Goal: Information Seeking & Learning: Learn about a topic

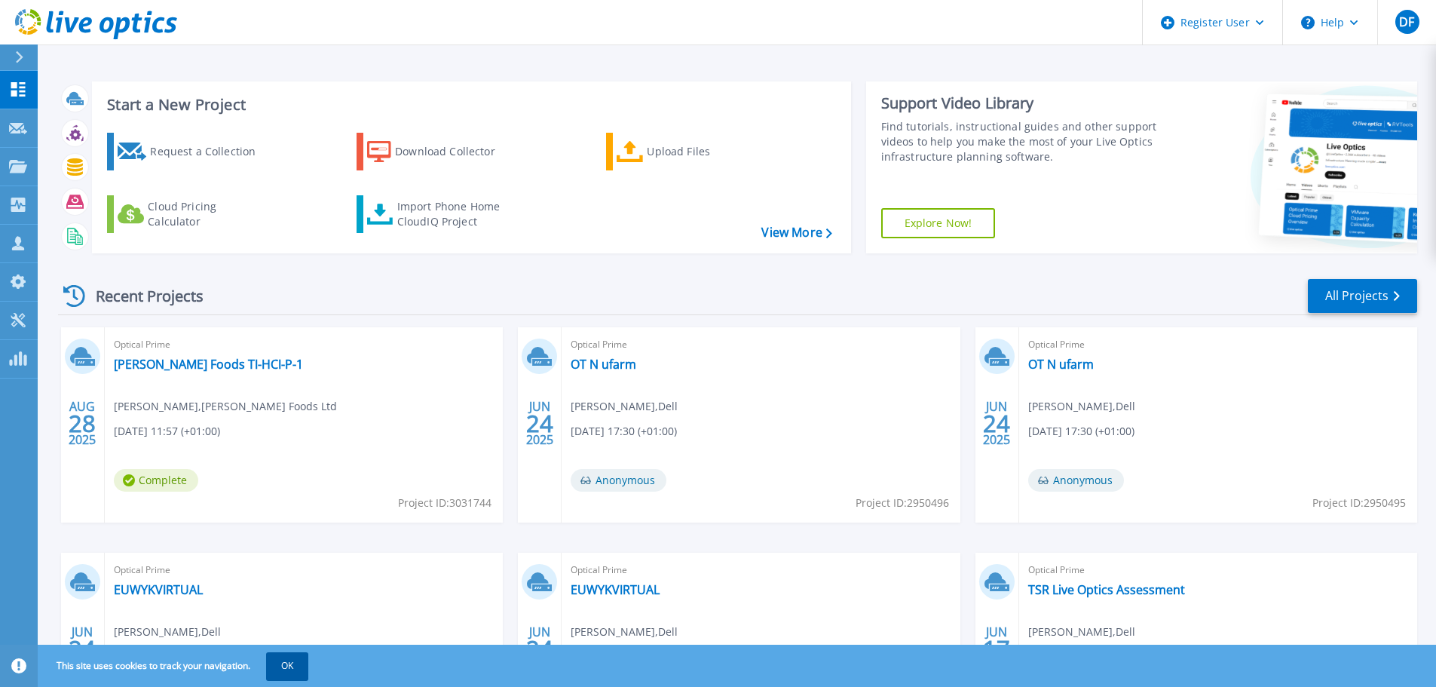
click at [288, 660] on button "OK" at bounding box center [287, 665] width 42 height 27
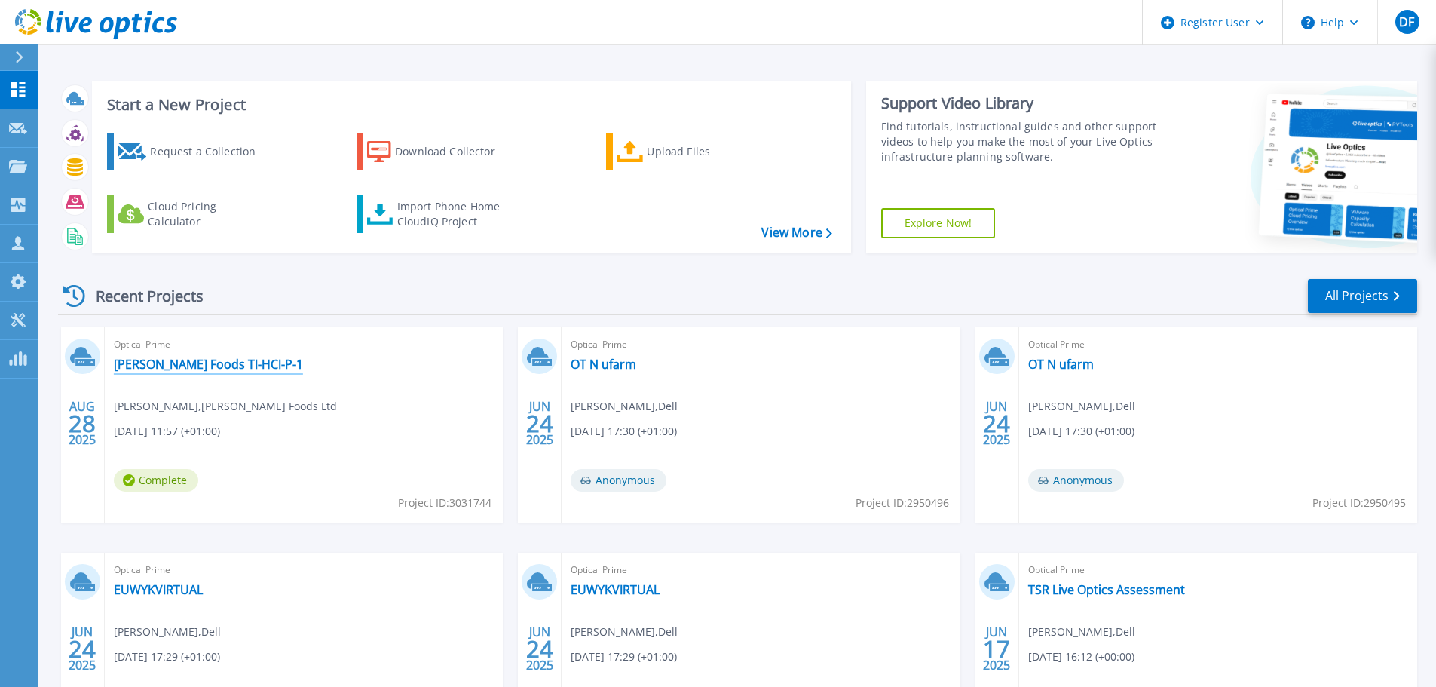
click at [179, 361] on link "[PERSON_NAME] Foods TI-HCI-P-1" at bounding box center [208, 364] width 189 height 15
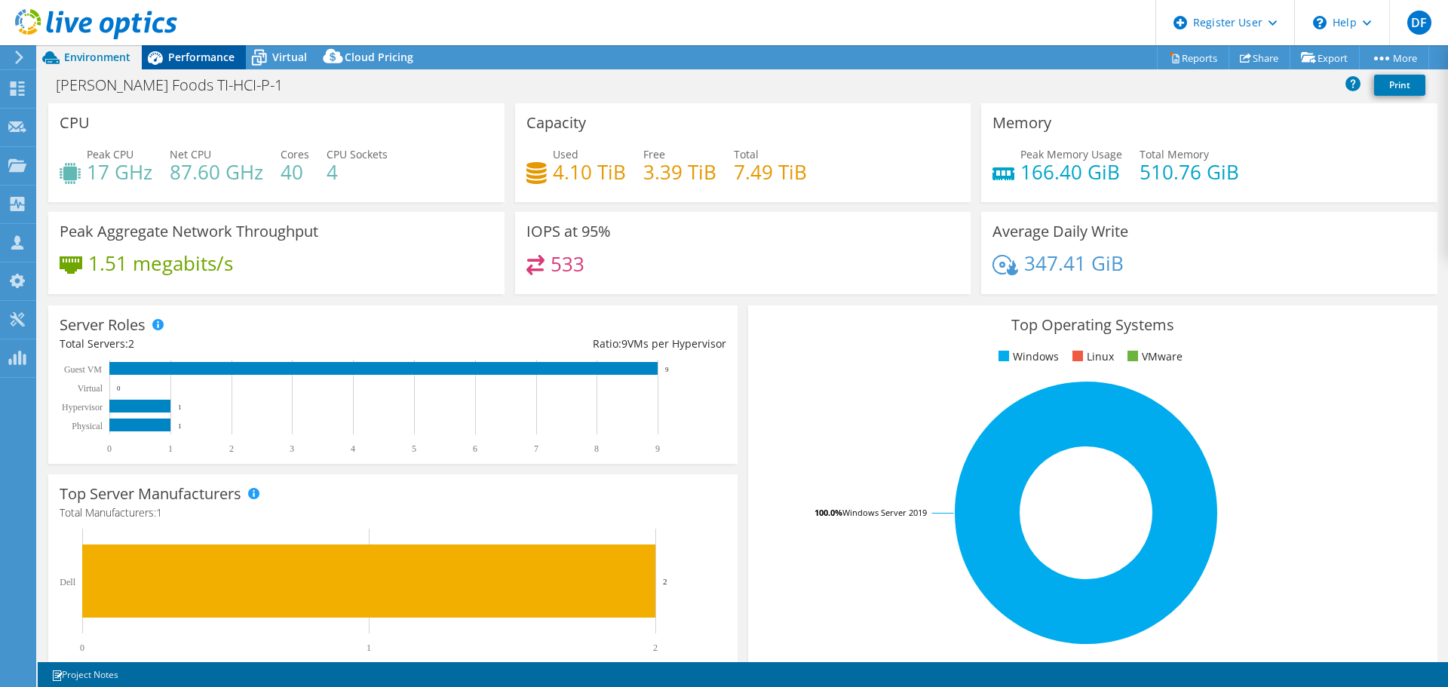
click at [222, 57] on span "Performance" at bounding box center [201, 57] width 66 height 14
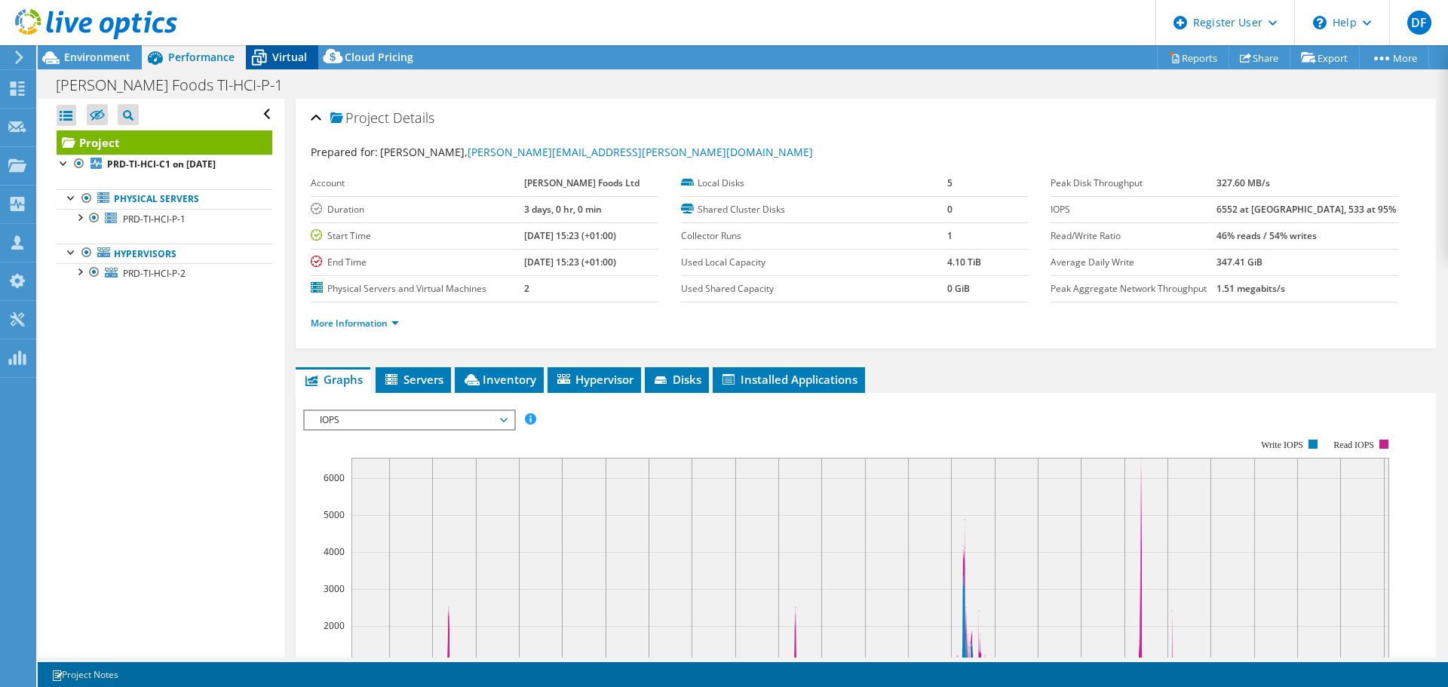
click at [292, 60] on span "Virtual" at bounding box center [289, 57] width 35 height 14
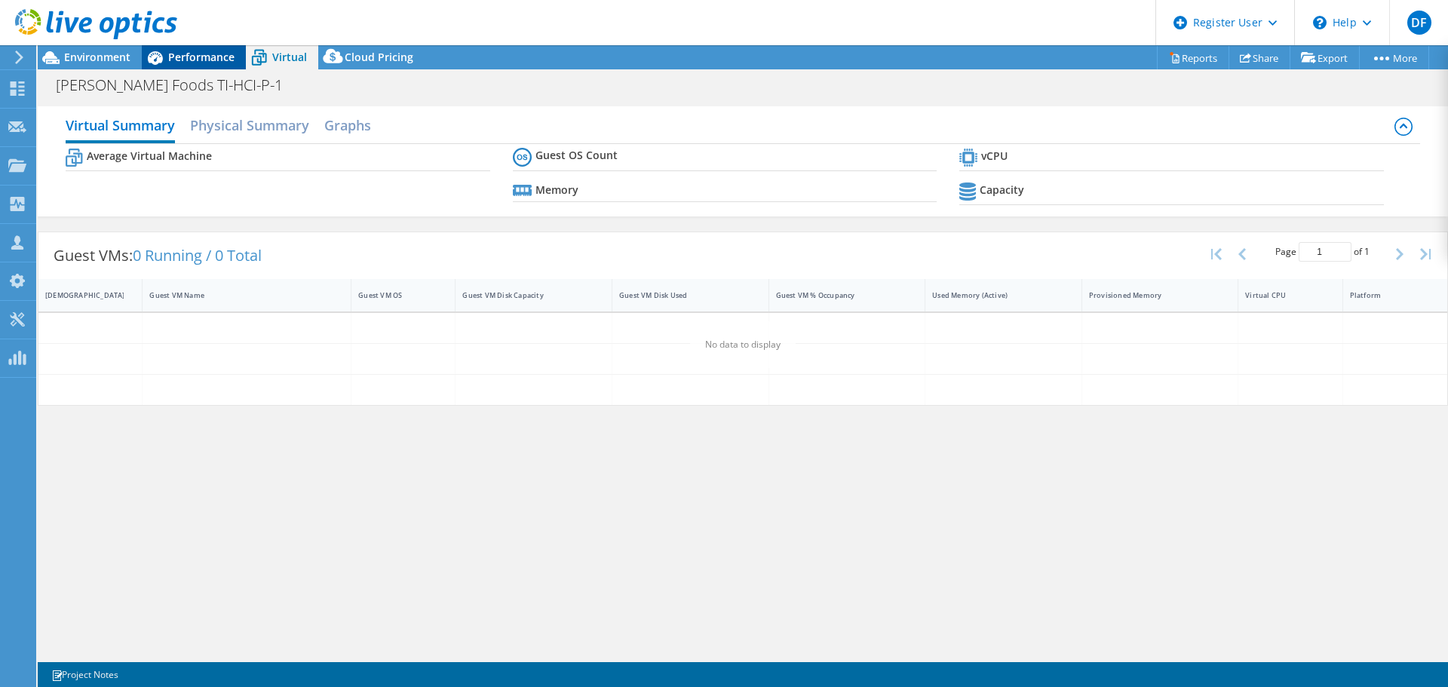
click at [213, 58] on span "Performance" at bounding box center [201, 57] width 66 height 14
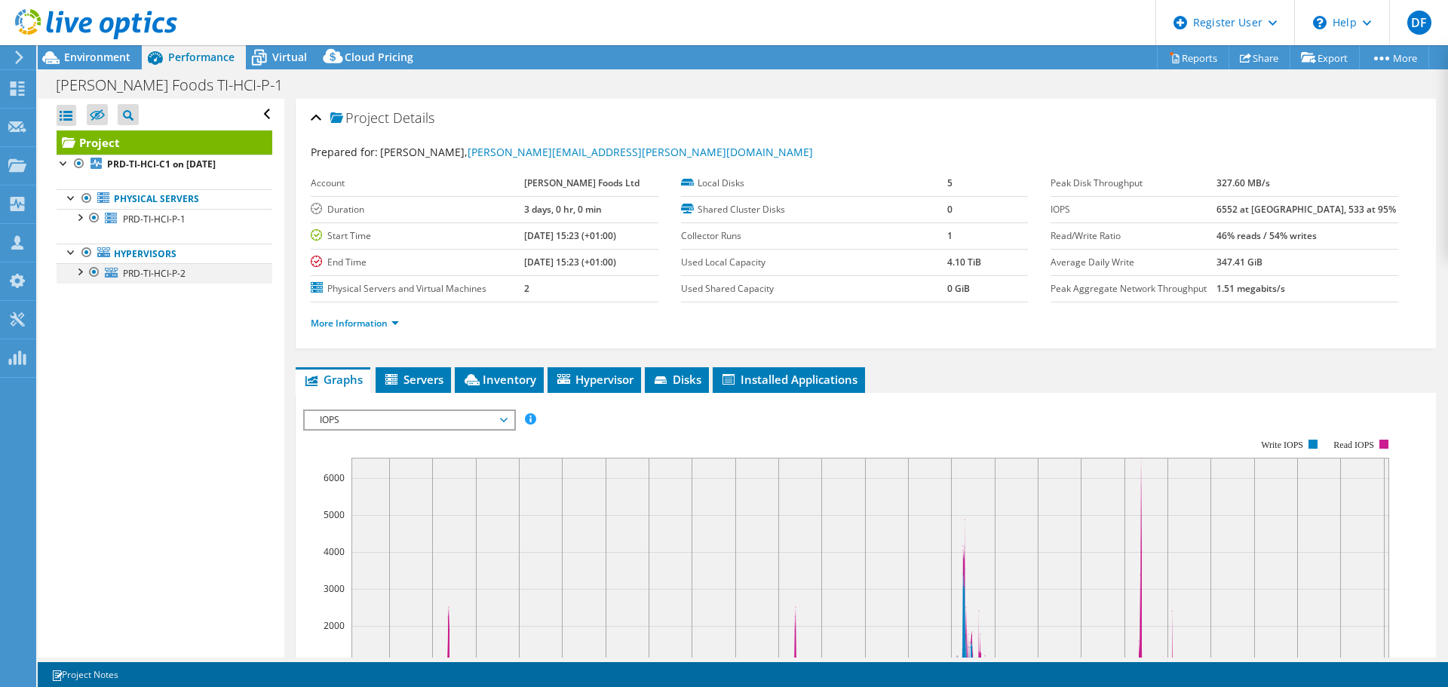
click at [79, 271] on div at bounding box center [79, 270] width 15 height 15
click at [81, 216] on div at bounding box center [79, 216] width 15 height 15
click at [78, 266] on div at bounding box center [79, 270] width 15 height 15
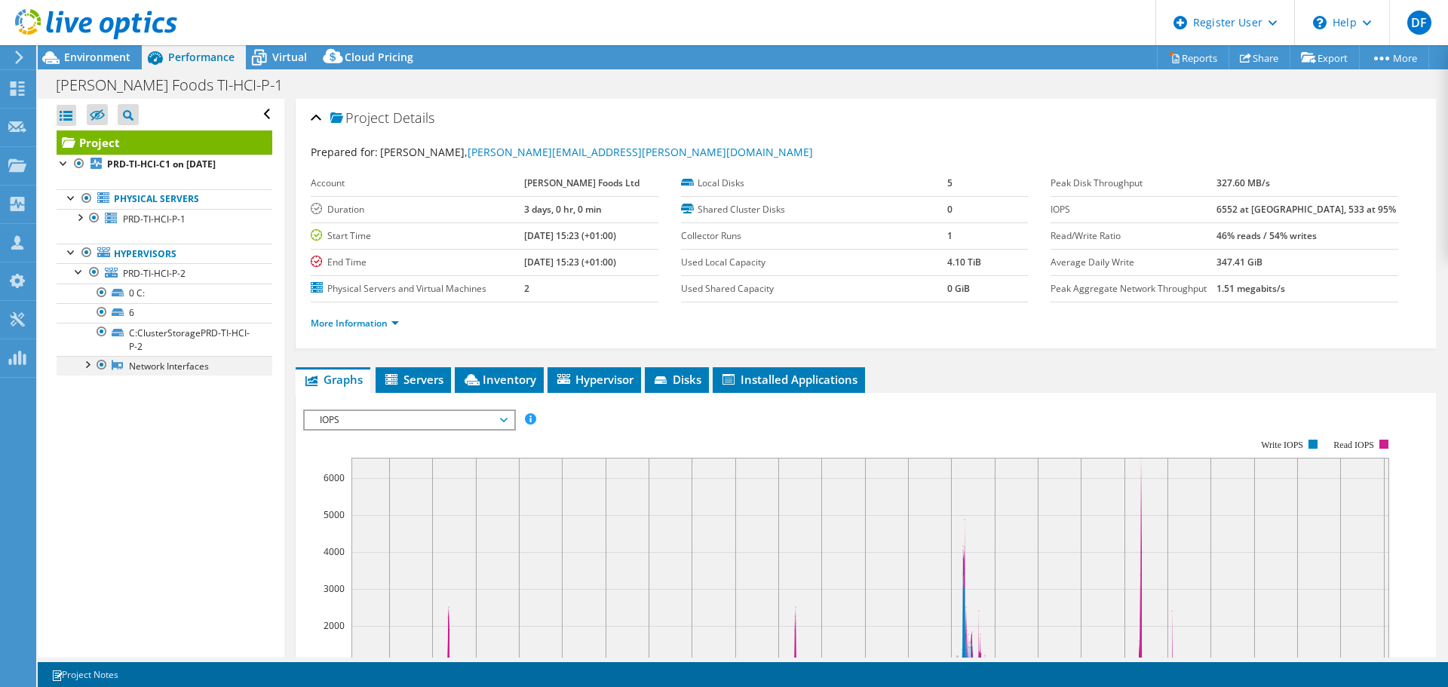
click at [84, 359] on div at bounding box center [86, 363] width 15 height 15
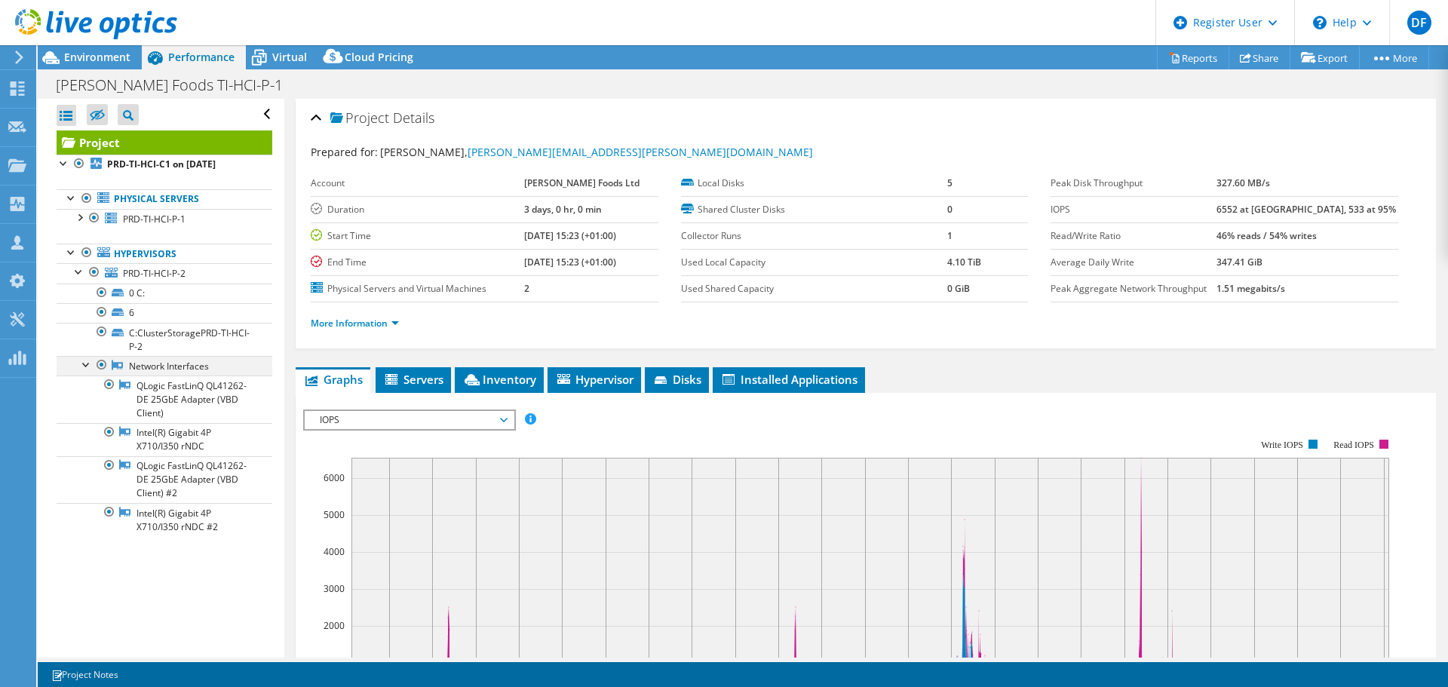
click at [87, 367] on div at bounding box center [86, 363] width 15 height 15
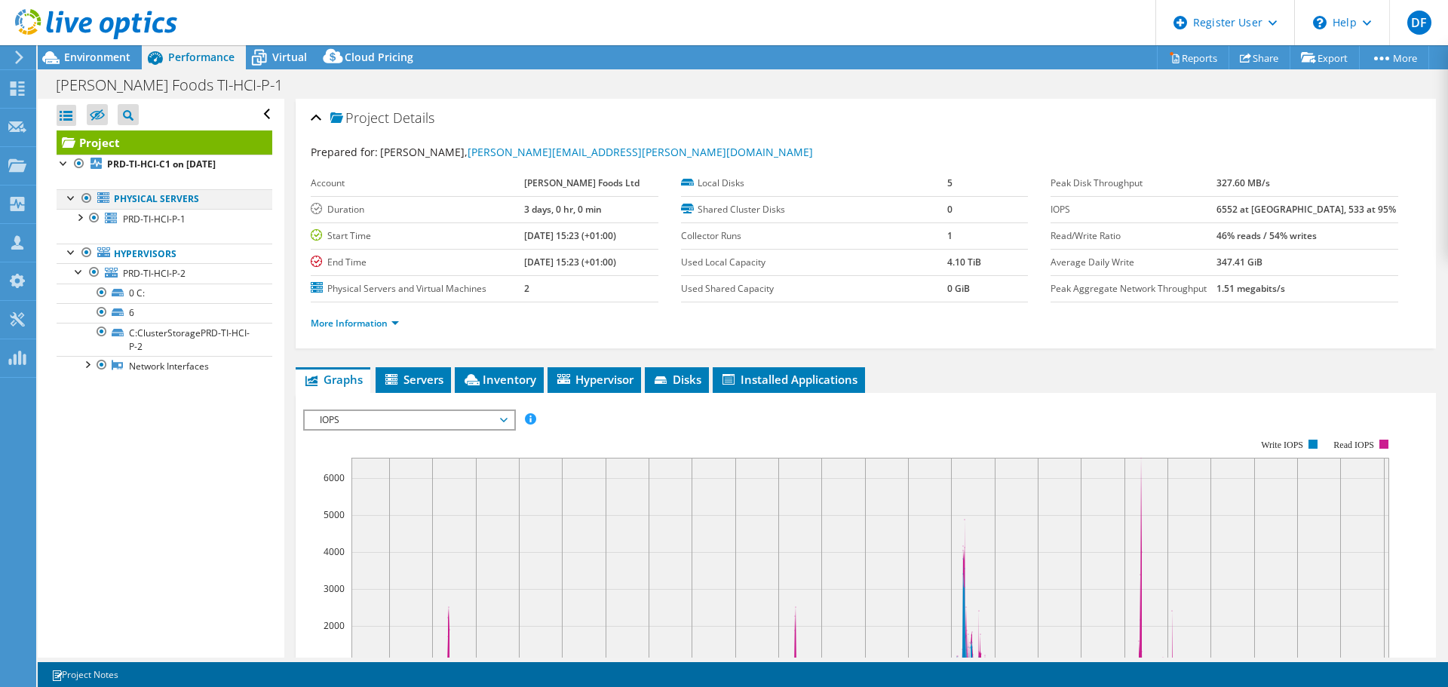
click at [70, 195] on div at bounding box center [71, 196] width 15 height 15
click at [69, 195] on div at bounding box center [71, 196] width 15 height 15
click at [426, 379] on span "Servers" at bounding box center [413, 379] width 60 height 15
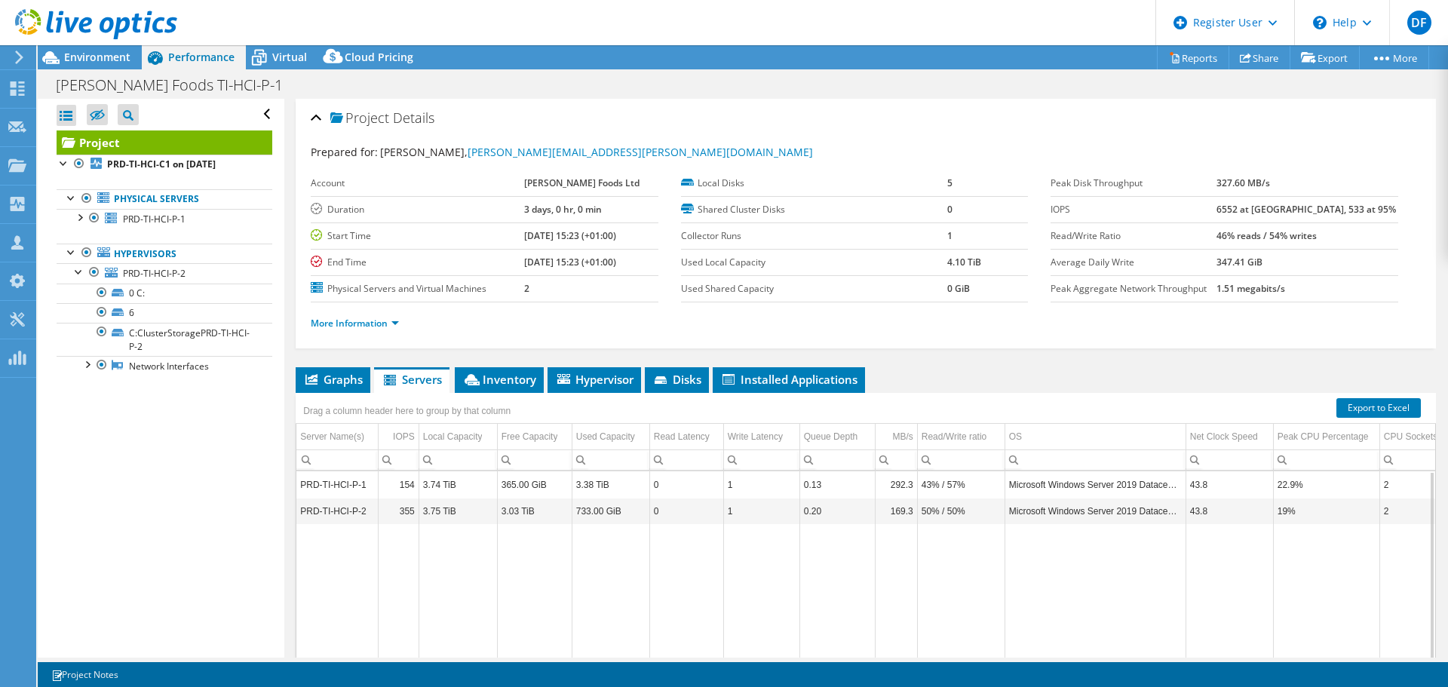
scroll to position [113, 0]
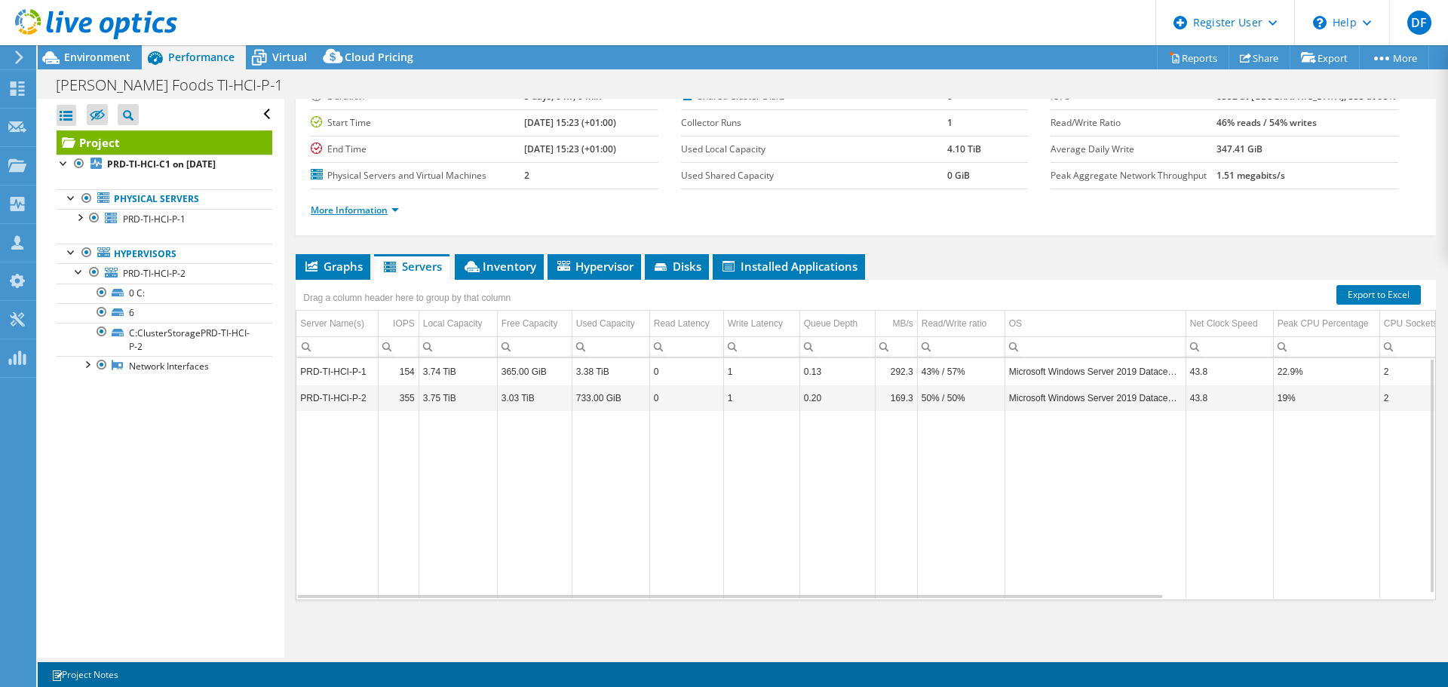
click at [394, 207] on link "More Information" at bounding box center [355, 210] width 88 height 13
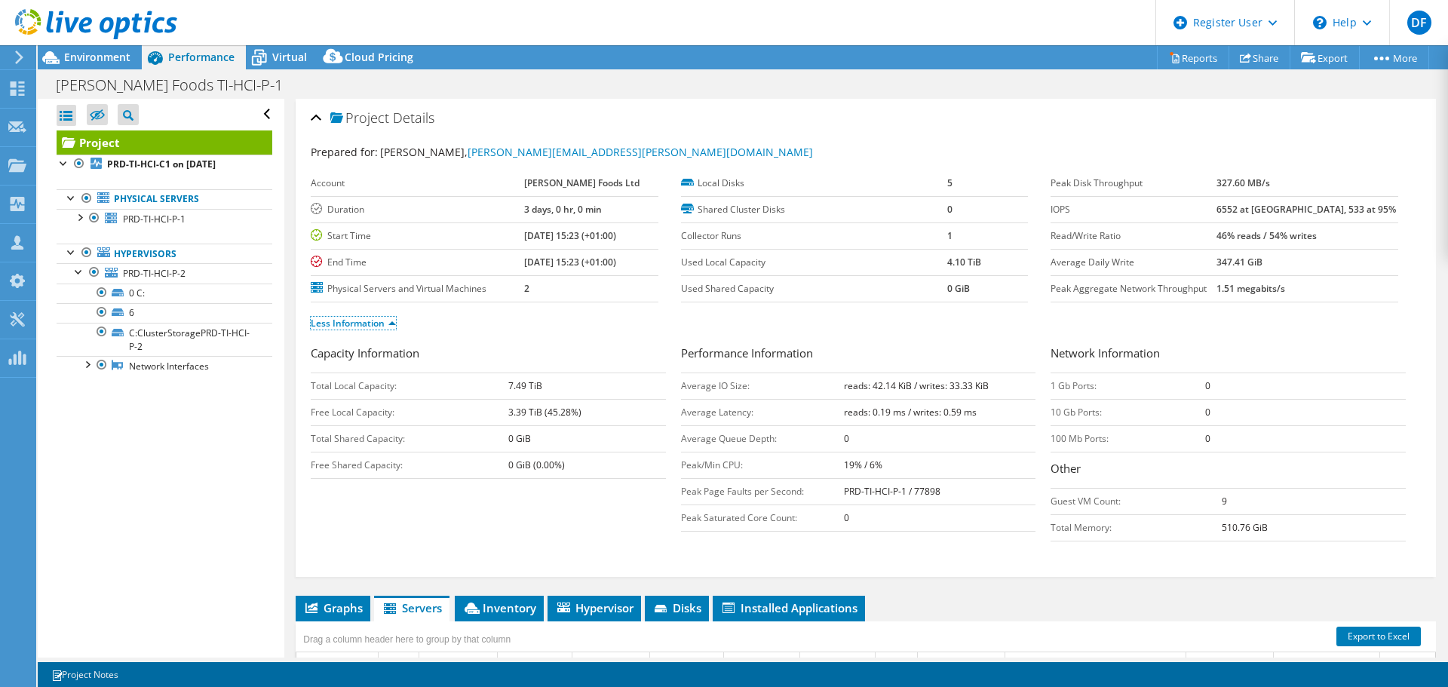
scroll to position [342, 0]
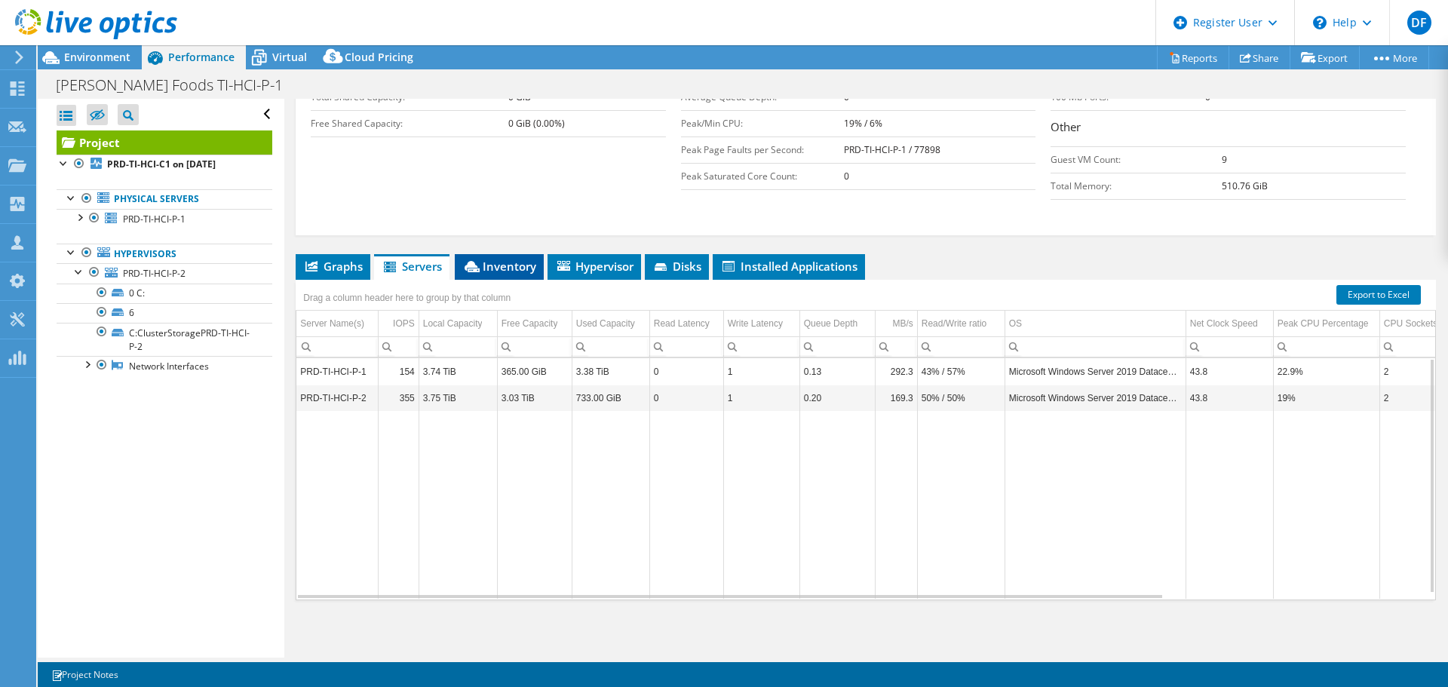
click at [503, 269] on span "Inventory" at bounding box center [499, 266] width 74 height 15
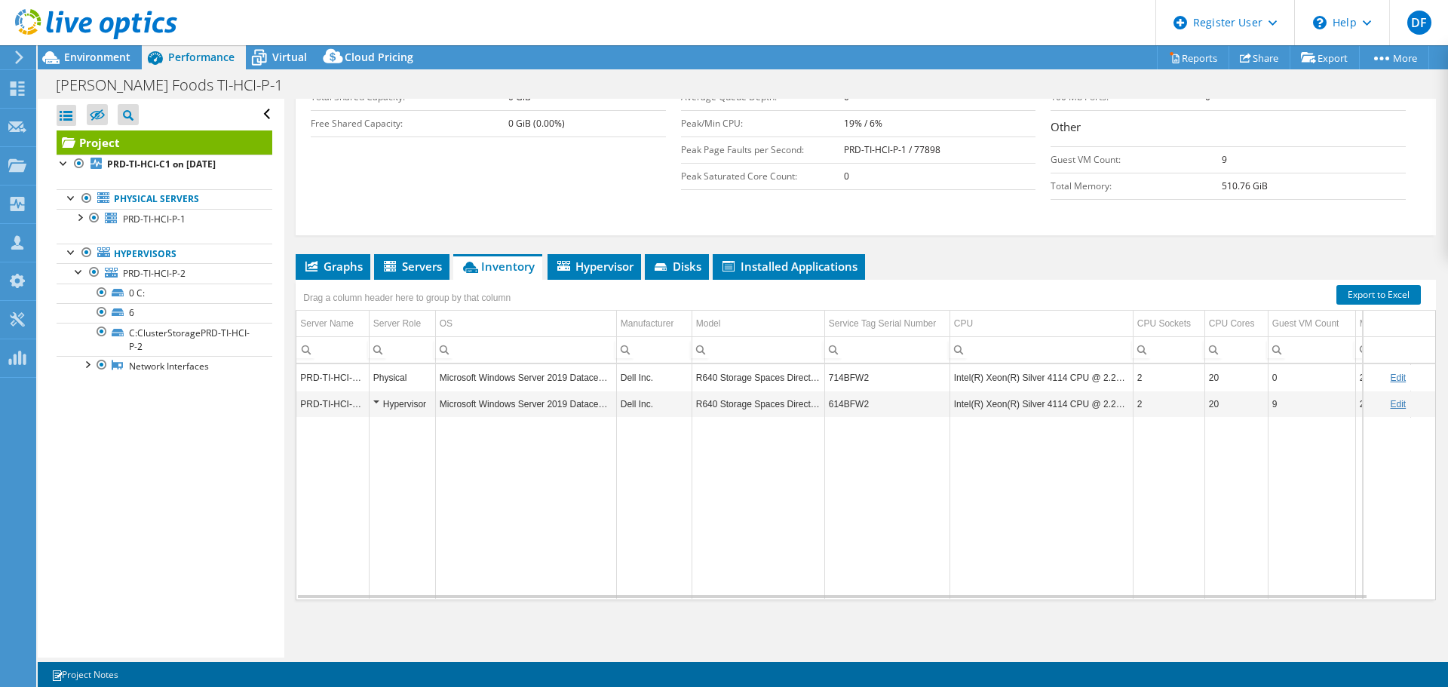
click at [844, 378] on td "714BFW2" at bounding box center [886, 377] width 125 height 26
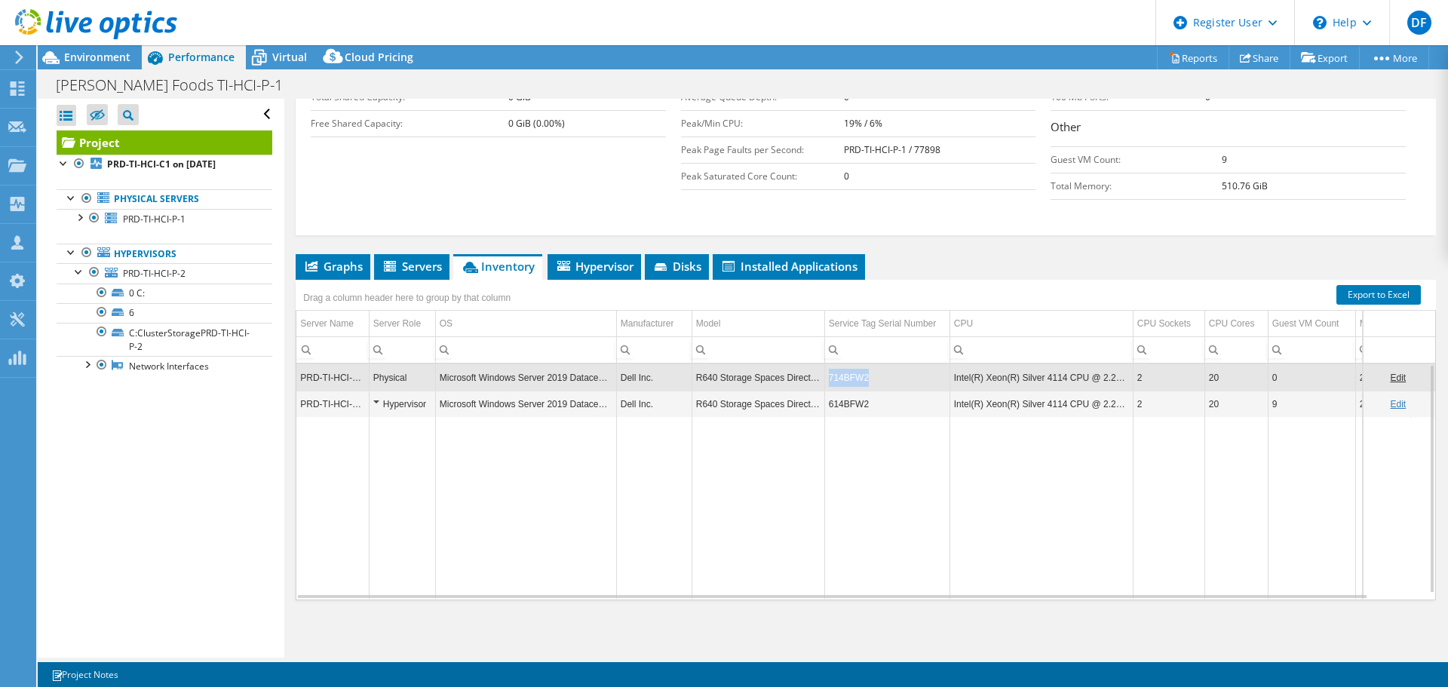
click at [844, 378] on td "714BFW2" at bounding box center [886, 377] width 125 height 26
copy td "714BFW2"
click at [375, 401] on div "Hypervisor" at bounding box center [402, 404] width 58 height 18
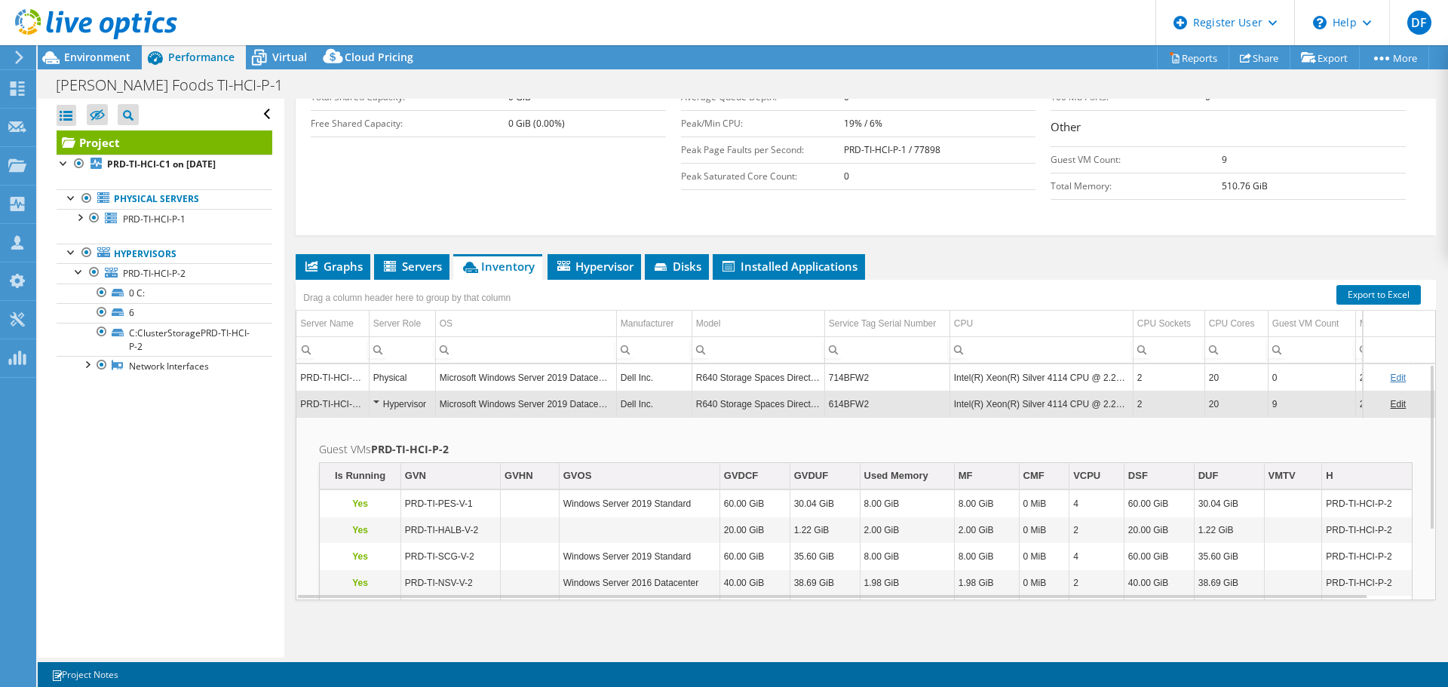
click at [375, 401] on div "Hypervisor" at bounding box center [402, 404] width 58 height 18
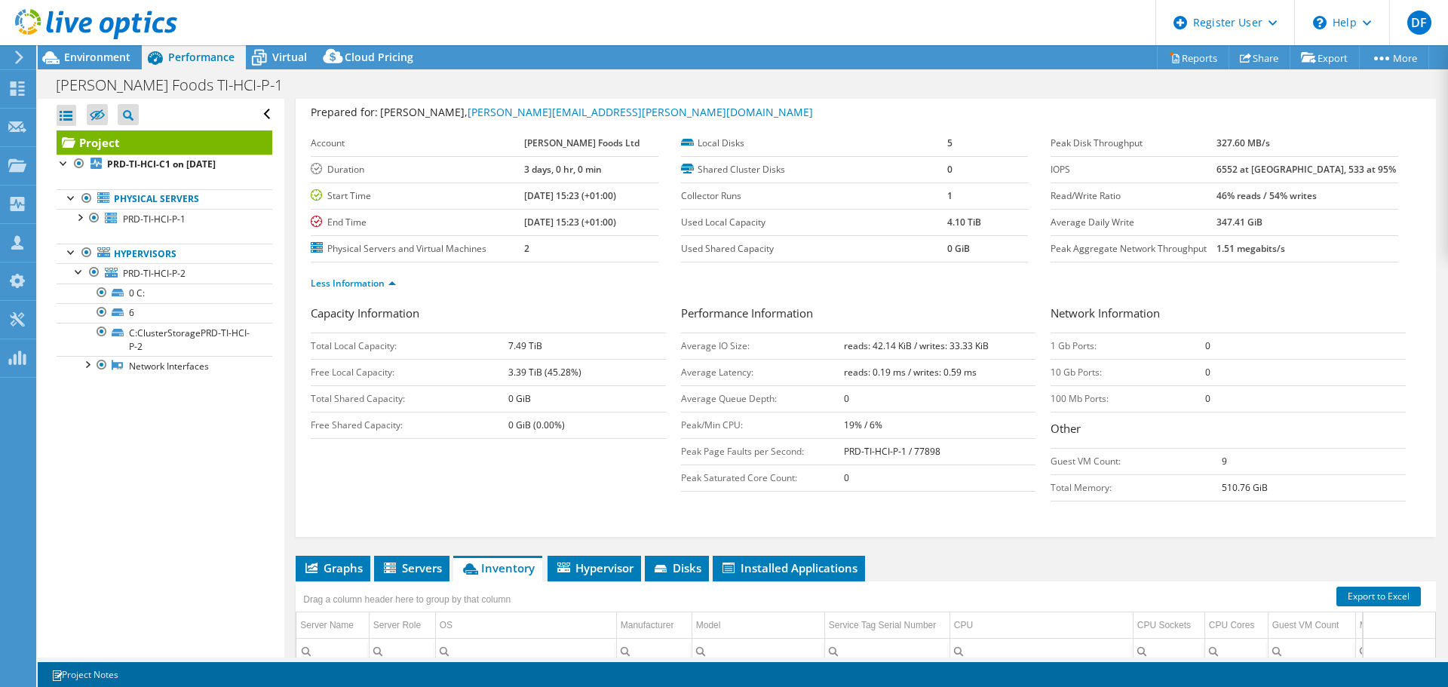
scroll to position [0, 0]
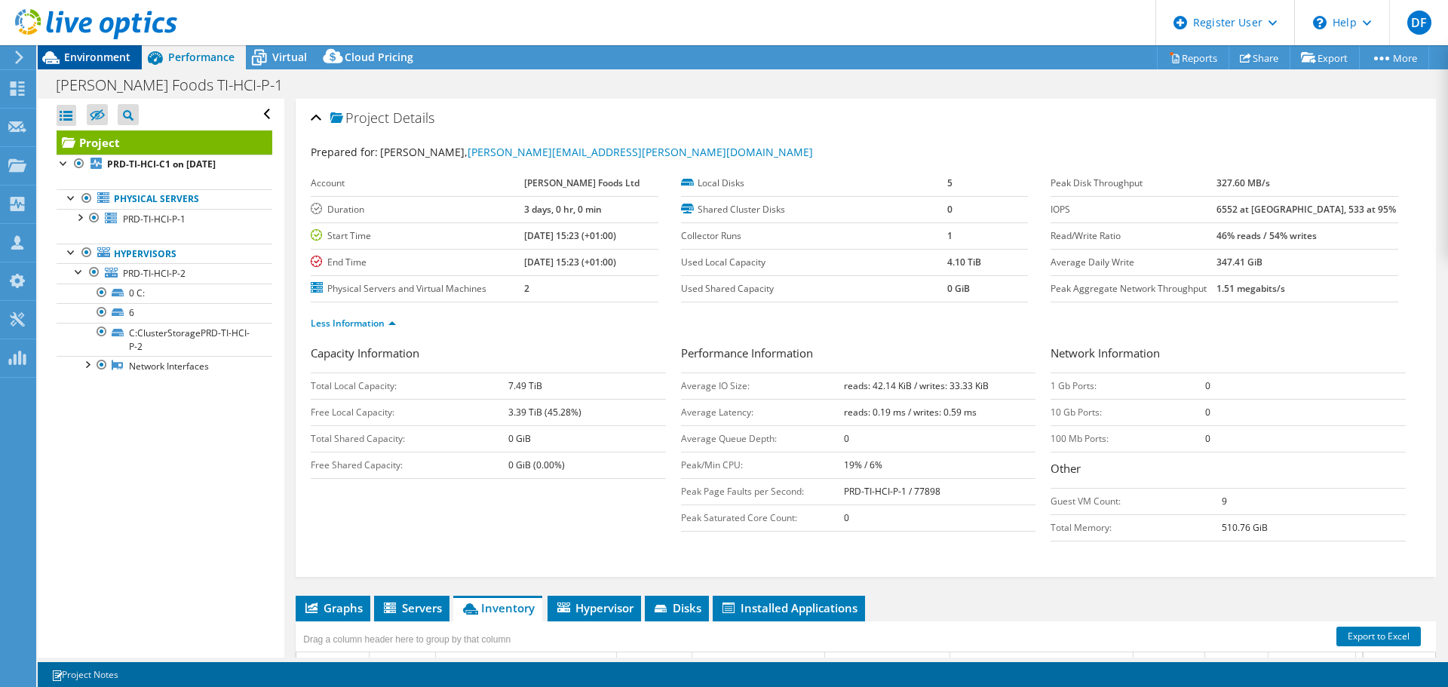
click at [98, 53] on span "Environment" at bounding box center [97, 57] width 66 height 14
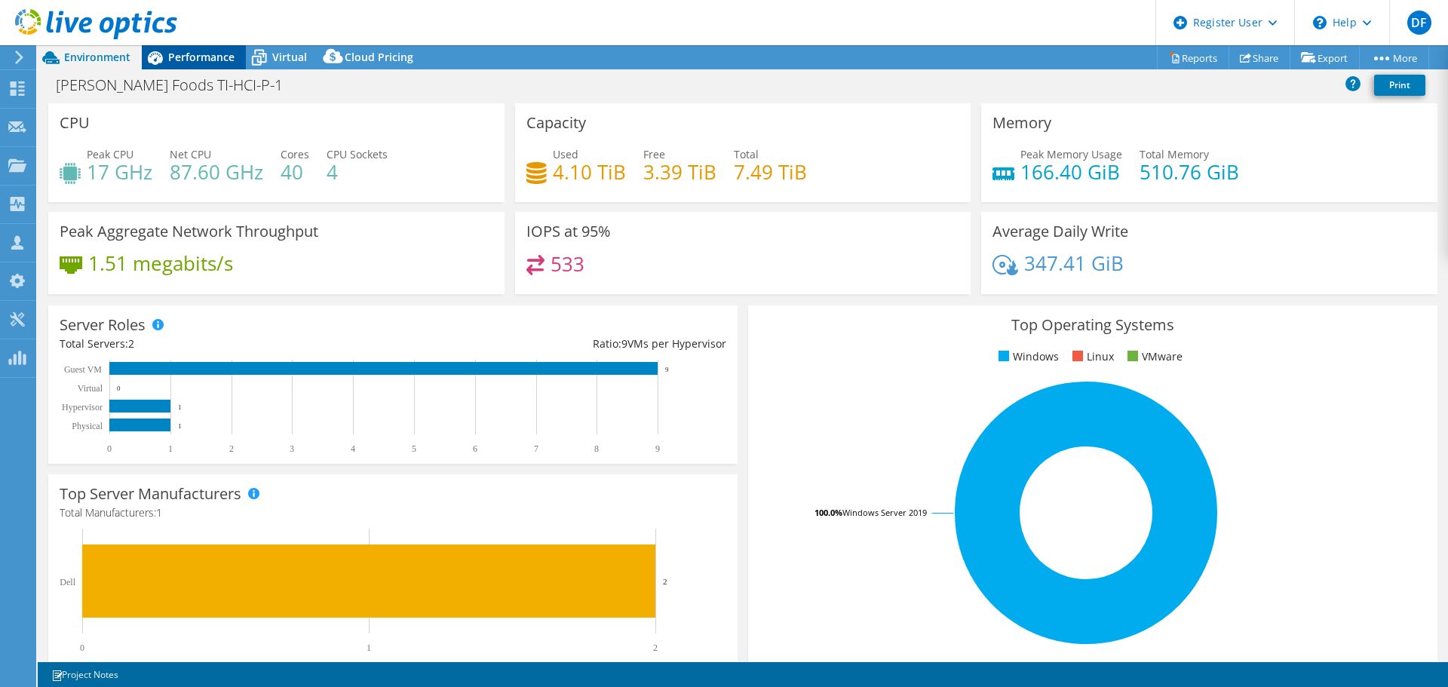
click at [205, 67] on div "Performance" at bounding box center [194, 57] width 104 height 24
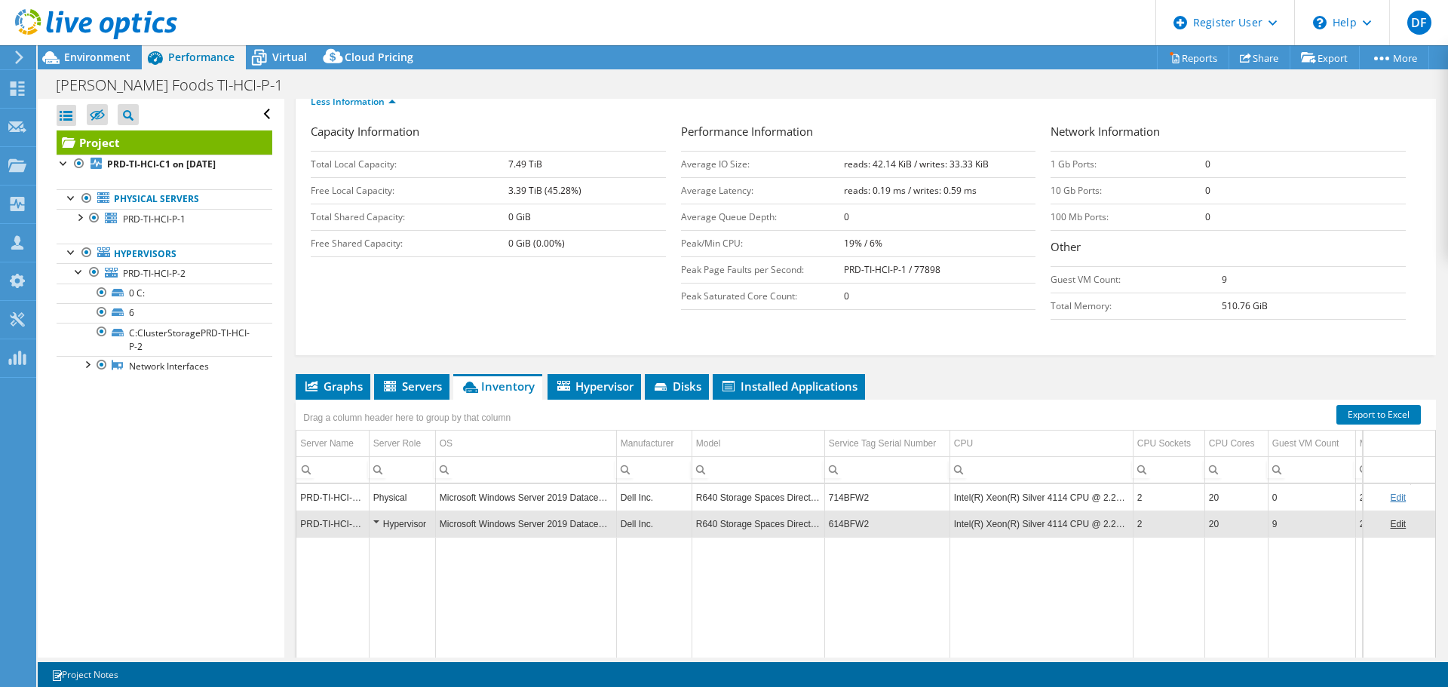
scroll to position [342, 0]
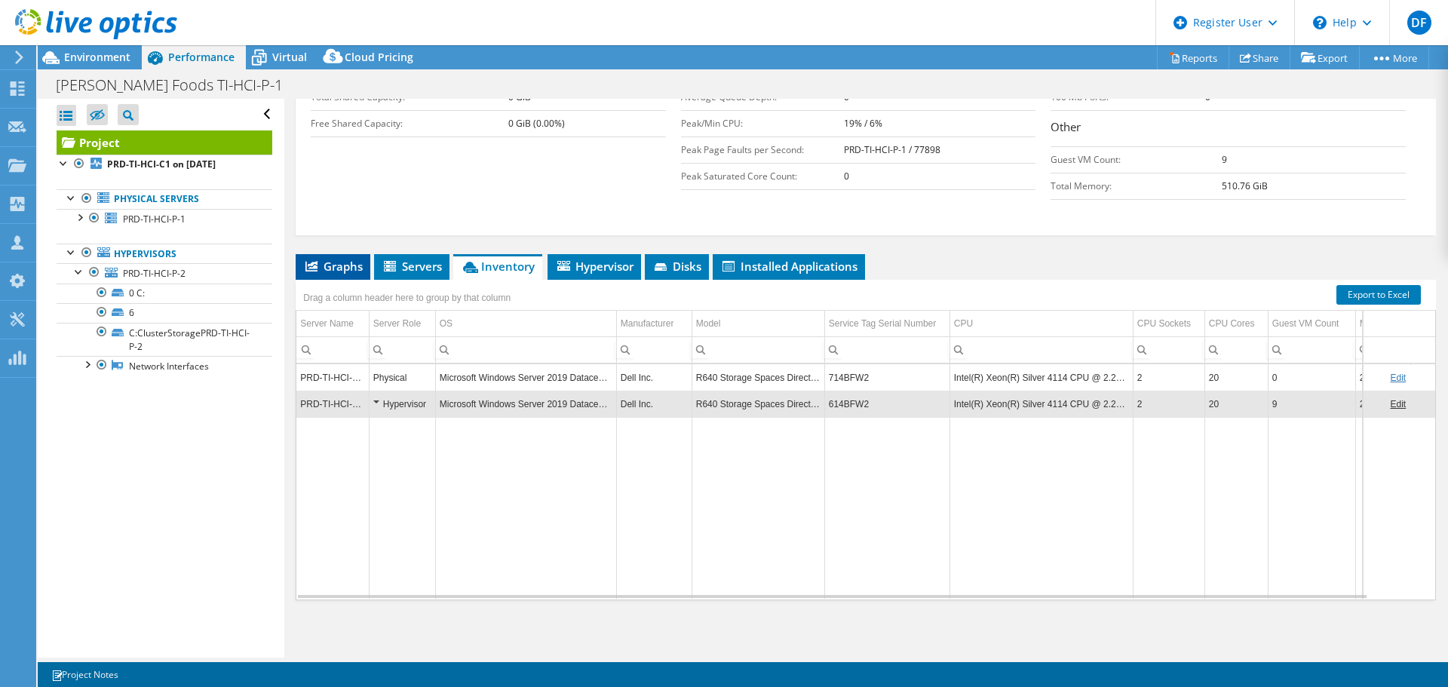
click at [339, 274] on li "Graphs" at bounding box center [333, 267] width 75 height 26
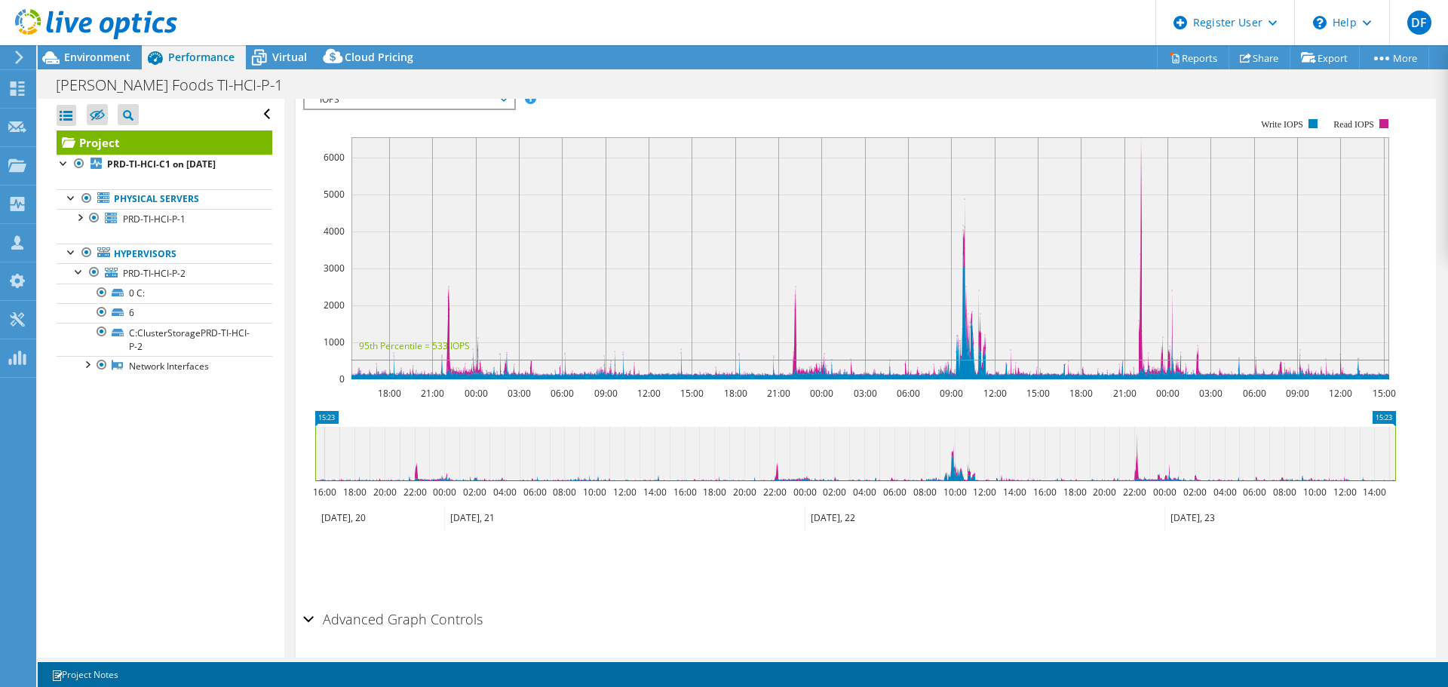
scroll to position [568, 0]
